Goal: Task Accomplishment & Management: Use online tool/utility

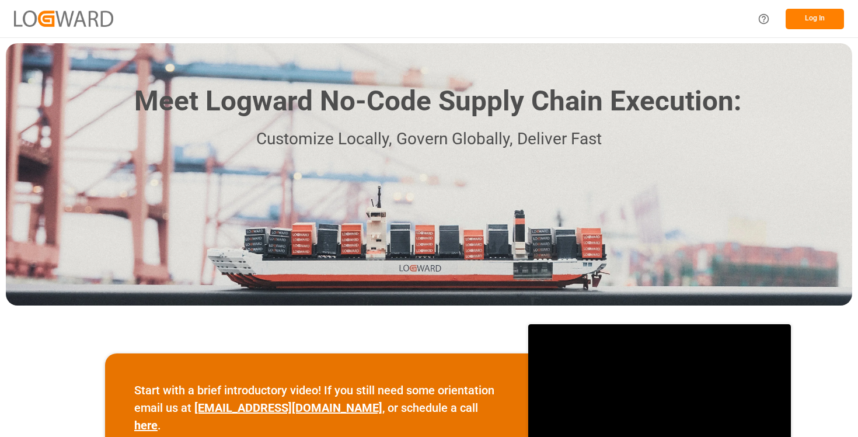
click at [811, 11] on button "Log In" at bounding box center [815, 19] width 58 height 20
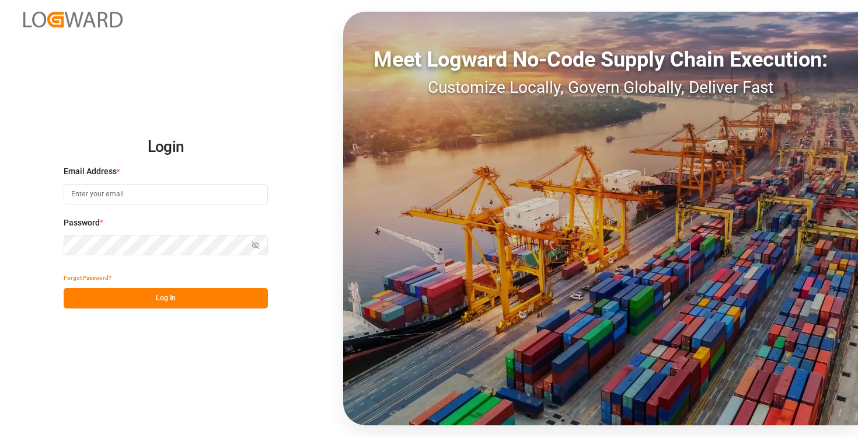
click at [168, 191] on input at bounding box center [166, 194] width 204 height 20
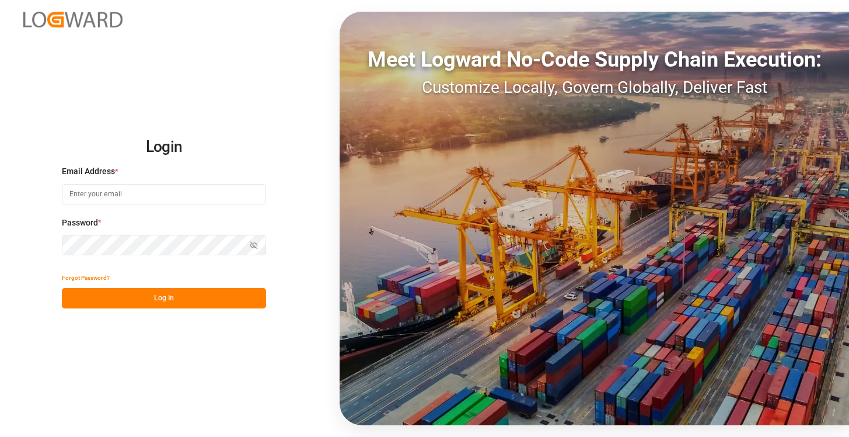
type input "[EMAIL_ADDRESS][DOMAIN_NAME]"
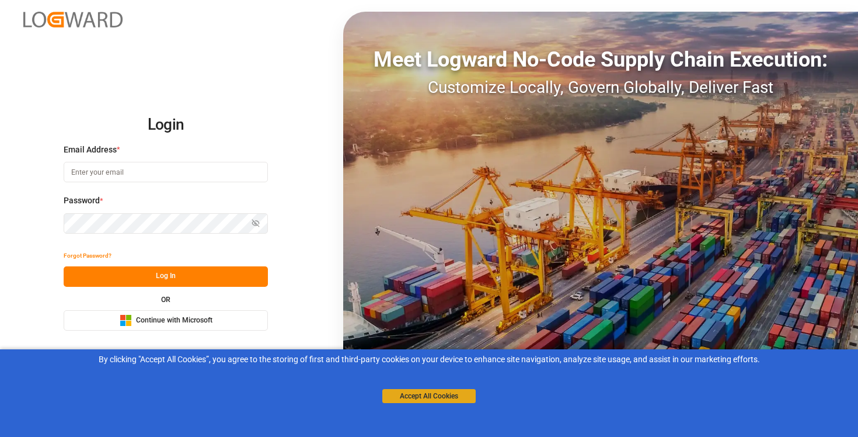
click at [423, 397] on button "Accept All Cookies" at bounding box center [428, 396] width 93 height 14
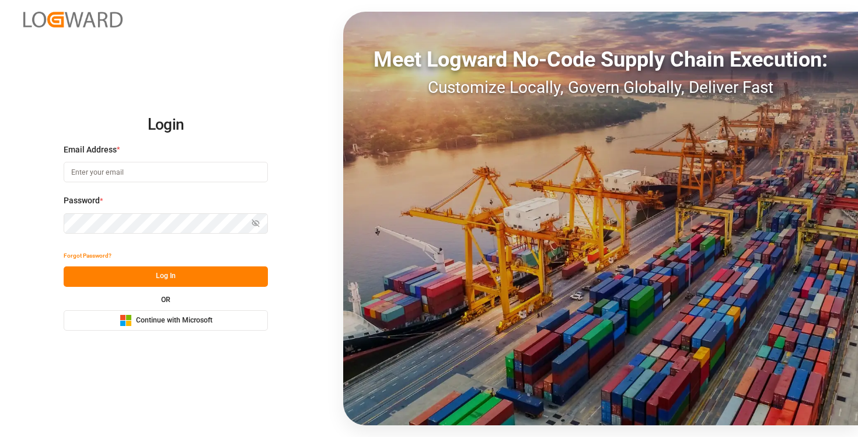
click at [172, 172] on input at bounding box center [166, 172] width 204 height 20
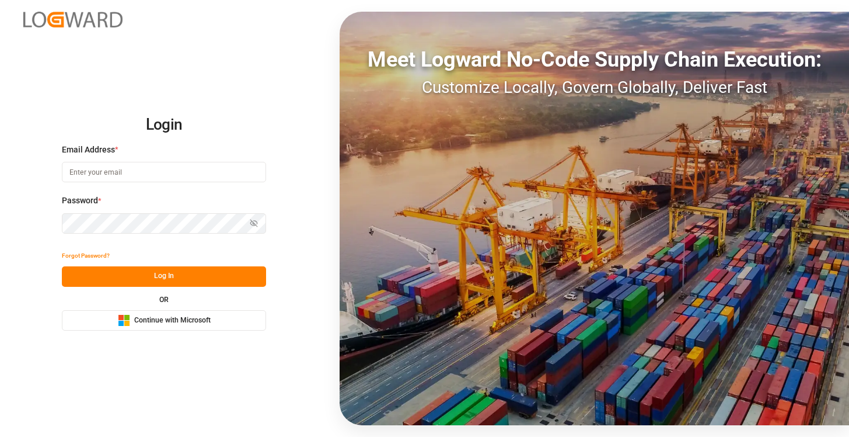
type input "[EMAIL_ADDRESS][DOMAIN_NAME]"
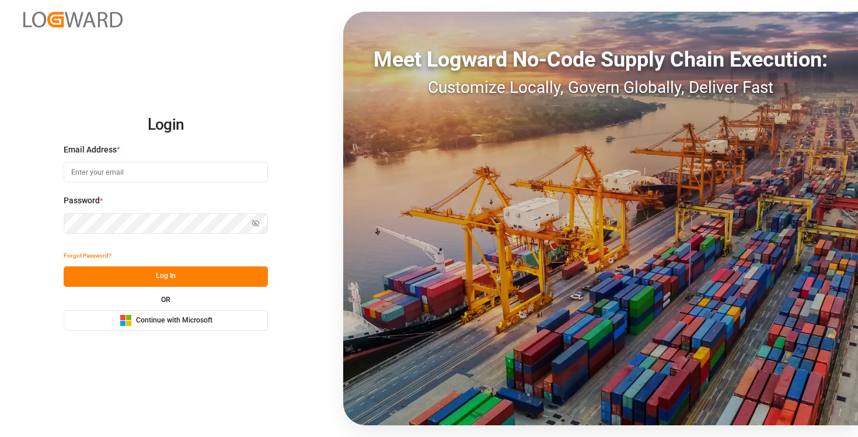
click at [176, 323] on span "Continue with Microsoft" at bounding box center [174, 320] width 76 height 11
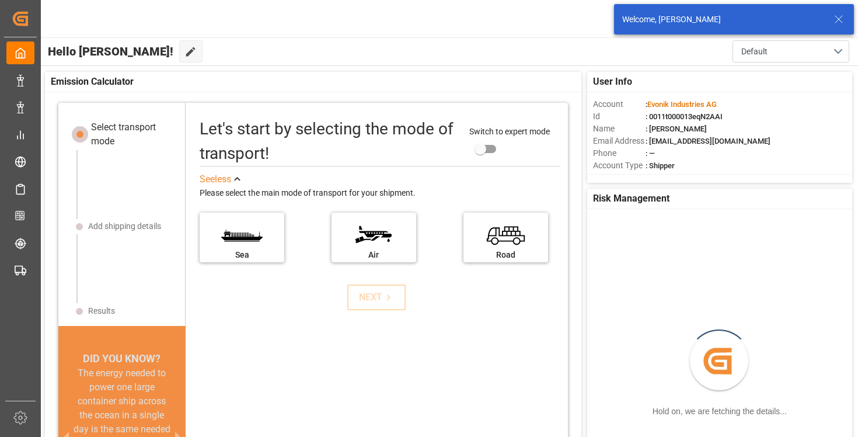
click at [841, 16] on line at bounding box center [838, 19] width 7 height 7
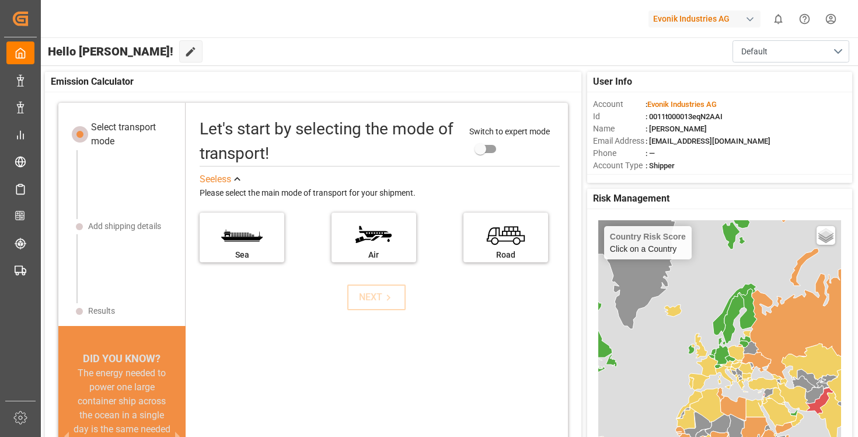
click at [724, 19] on div "Evonik Industries AG" at bounding box center [704, 19] width 112 height 17
type input "logawrd"
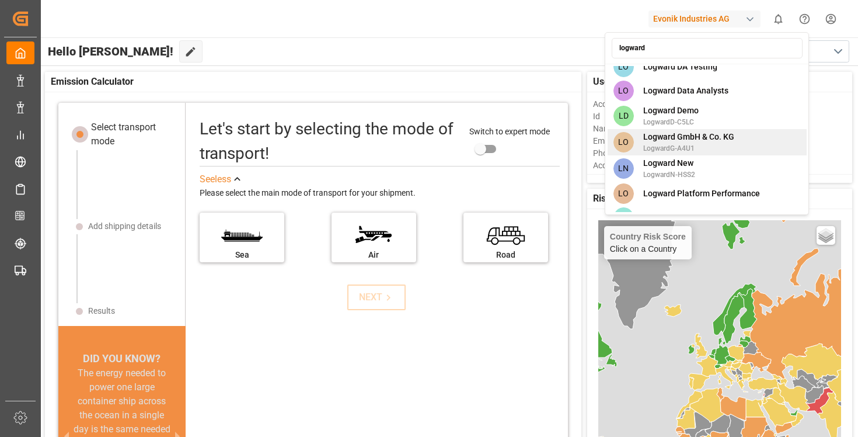
type input "logward"
click at [703, 138] on span "Logward GmbH & Co. KG" at bounding box center [688, 137] width 91 height 12
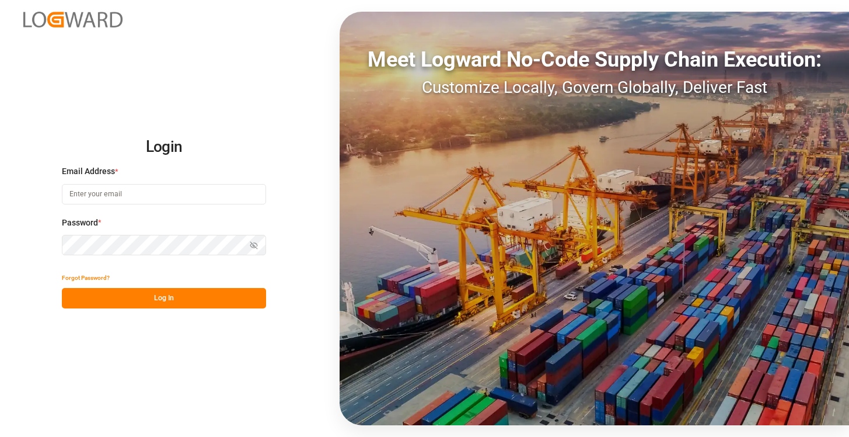
click at [152, 193] on input at bounding box center [164, 194] width 204 height 20
type input "suresh.babu@logward.com"
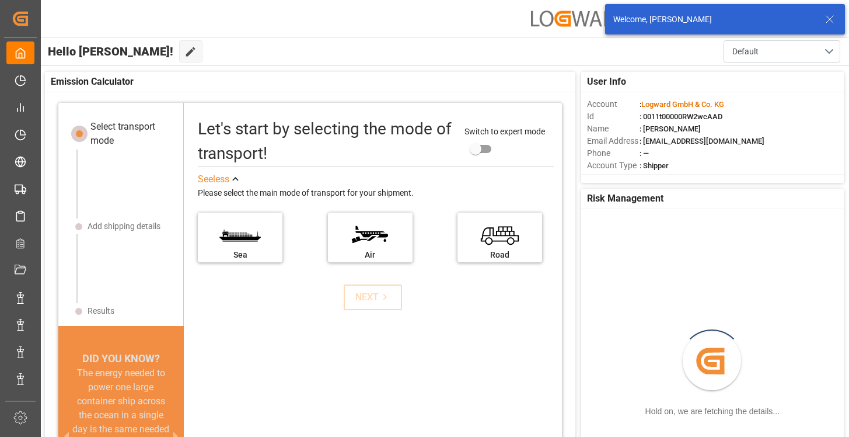
click at [831, 14] on icon at bounding box center [830, 19] width 14 height 14
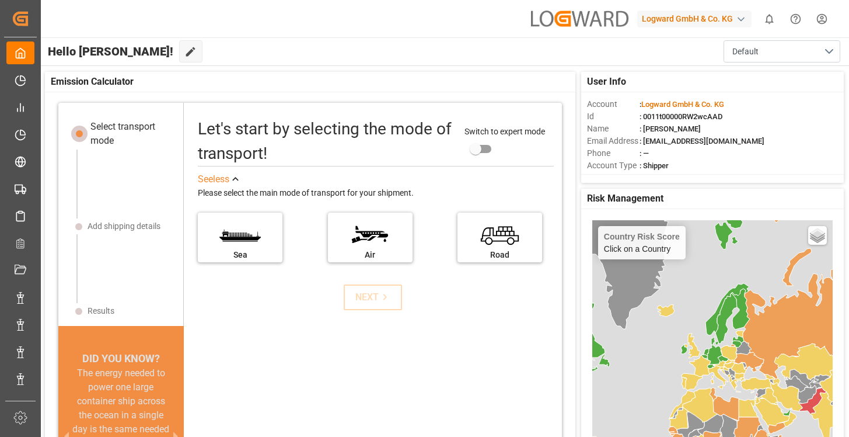
click at [609, 43] on div "Hello Suresh! Edit Cockpit Default" at bounding box center [444, 51] width 810 height 28
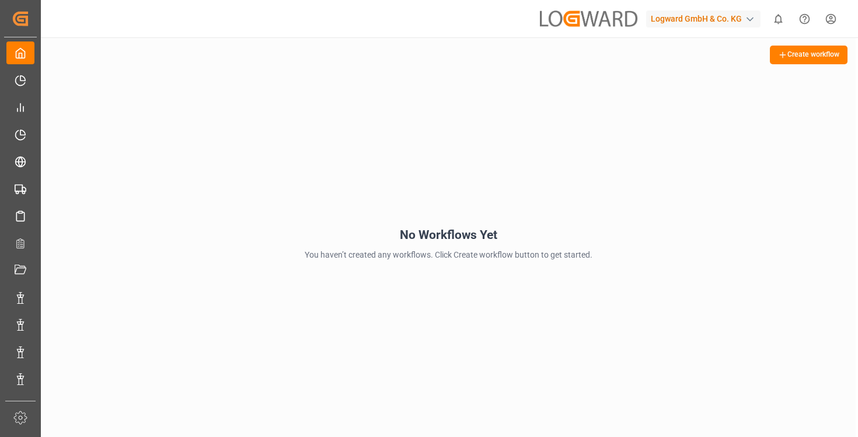
click at [809, 55] on button "Create workflow" at bounding box center [809, 55] width 78 height 19
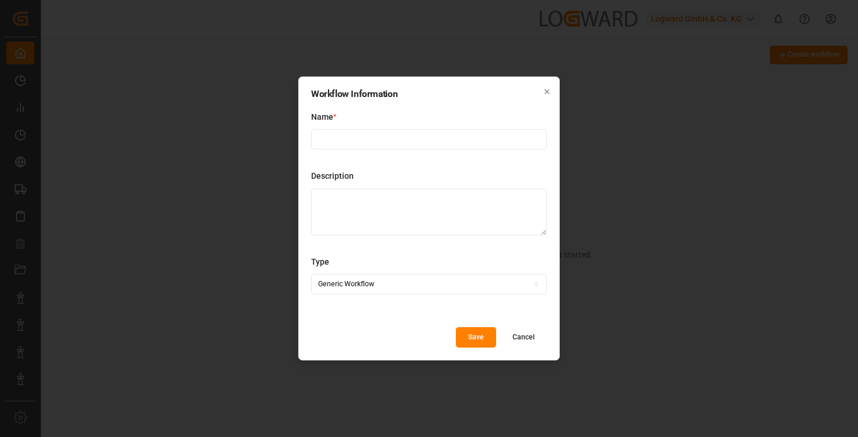
click at [531, 336] on button "Cancel" at bounding box center [523, 337] width 47 height 20
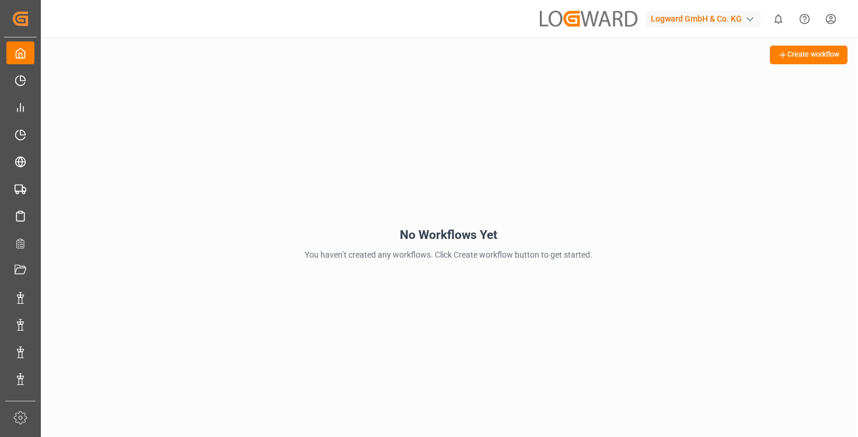
click at [682, 20] on div "Logward GmbH & Co. KG" at bounding box center [703, 19] width 114 height 17
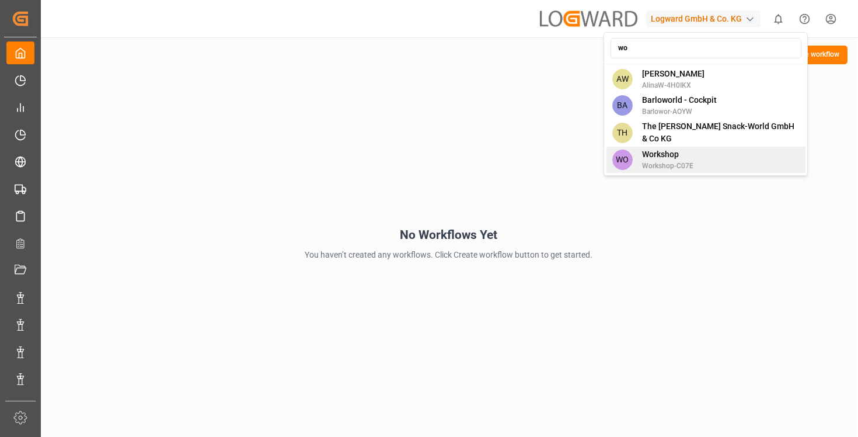
type input "w"
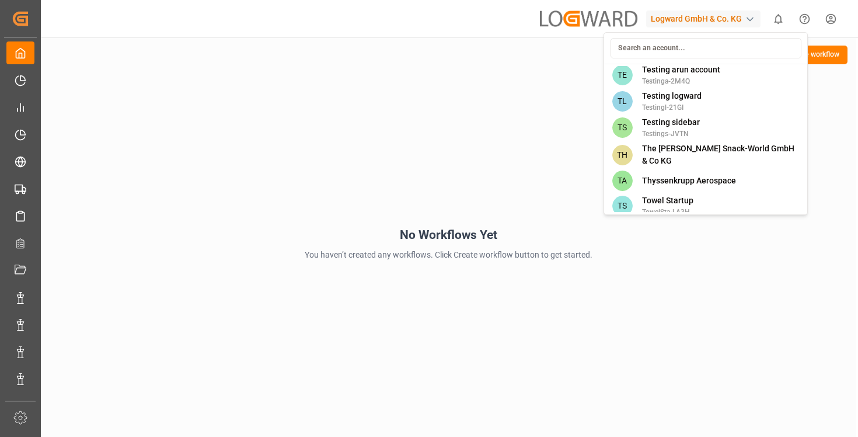
scroll to position [8349, 0]
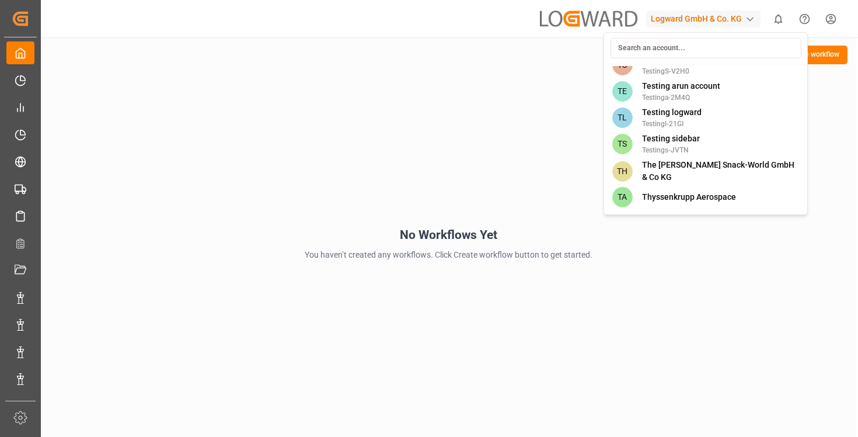
click at [695, 235] on div "TP Tp with rates Tpwithra-UJJC" at bounding box center [705, 248] width 199 height 26
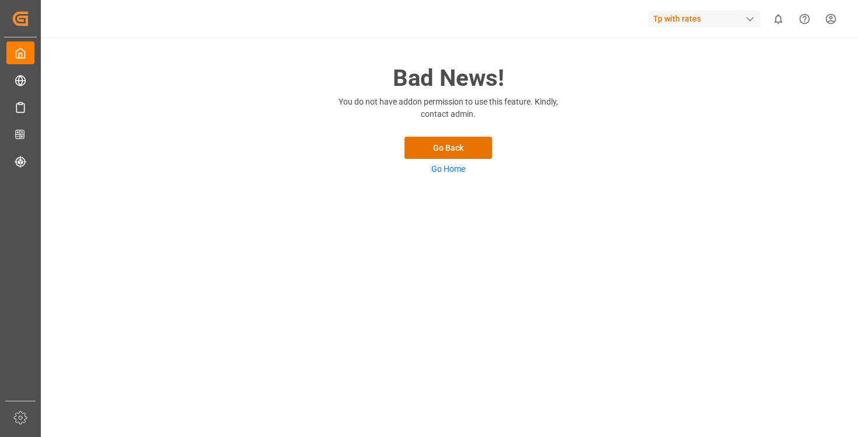
click at [695, 23] on div "Tp with rates" at bounding box center [704, 19] width 112 height 17
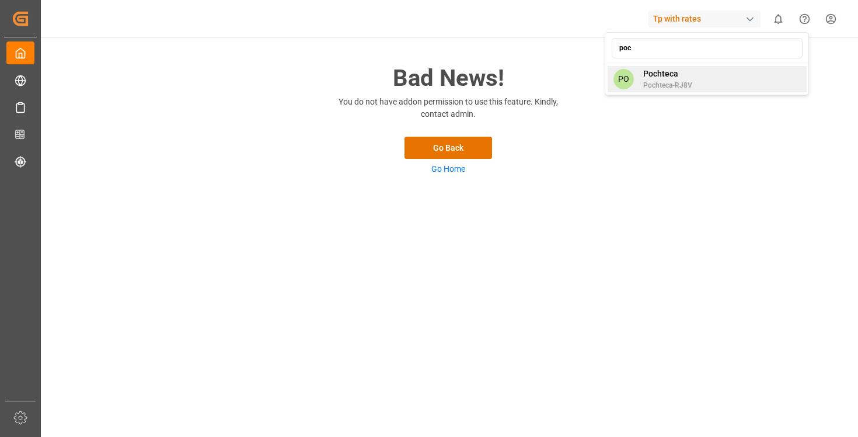
type input "poc"
click at [738, 82] on div "PO Pochteca Pochteca-RJ8V" at bounding box center [707, 79] width 199 height 26
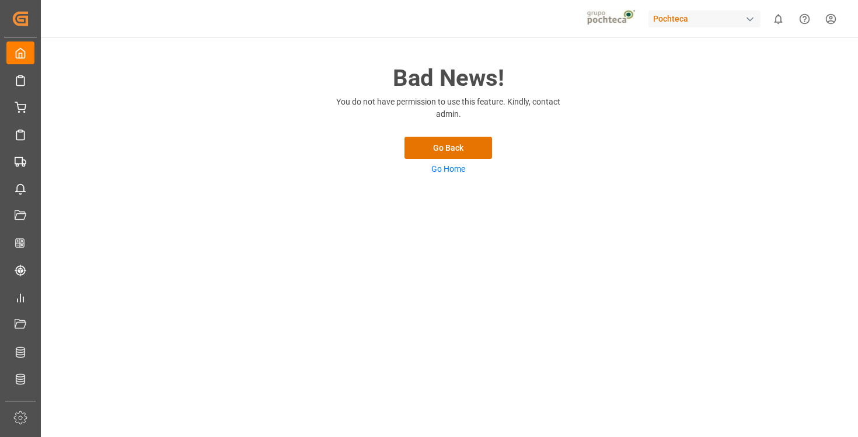
click at [674, 18] on div "Pochteca" at bounding box center [704, 19] width 112 height 17
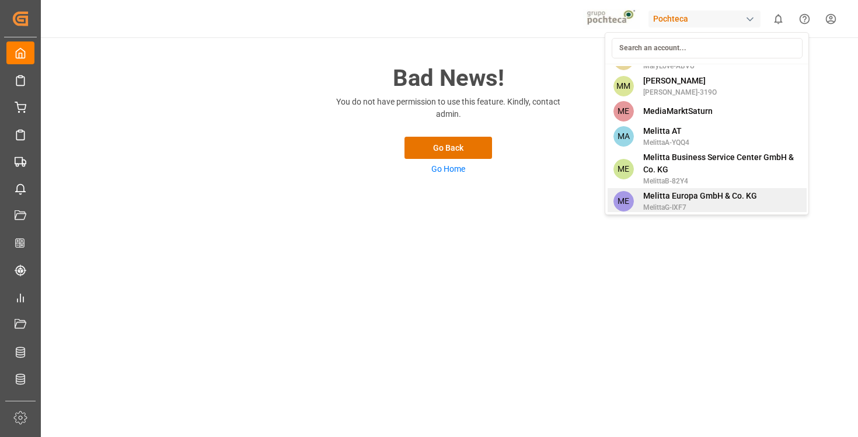
scroll to position [5986, 0]
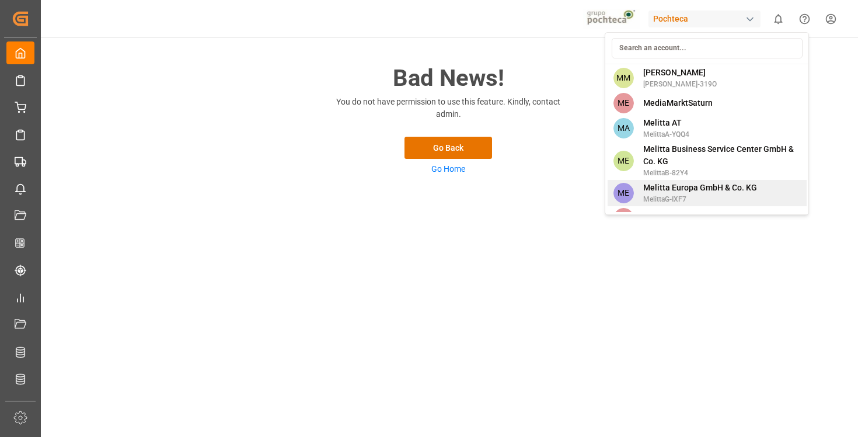
click at [677, 182] on span "Melitta Europa GmbH & Co. KG" at bounding box center [700, 188] width 114 height 12
